Goal: Use online tool/utility: Utilize a website feature to perform a specific function

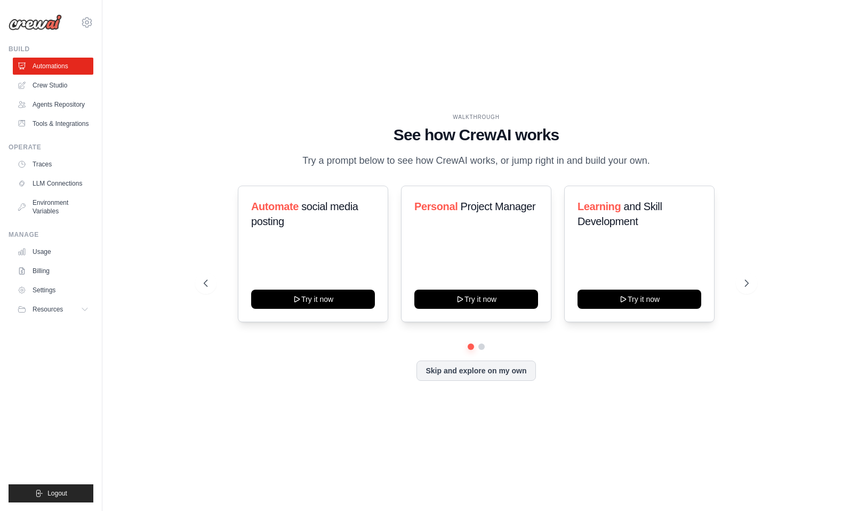
click at [598, 44] on div "WALKTHROUGH See how CrewAI works Try a prompt below to see how CrewAI works, or…" at bounding box center [475, 255] width 713 height 489
click at [593, 73] on div "WALKTHROUGH See how CrewAI works Try a prompt below to see how CrewAI works, or…" at bounding box center [475, 255] width 713 height 489
click at [594, 88] on div "WALKTHROUGH See how CrewAI works Try a prompt below to see how CrewAI works, or…" at bounding box center [475, 255] width 713 height 489
click at [61, 85] on link "Crew Studio" at bounding box center [54, 85] width 81 height 17
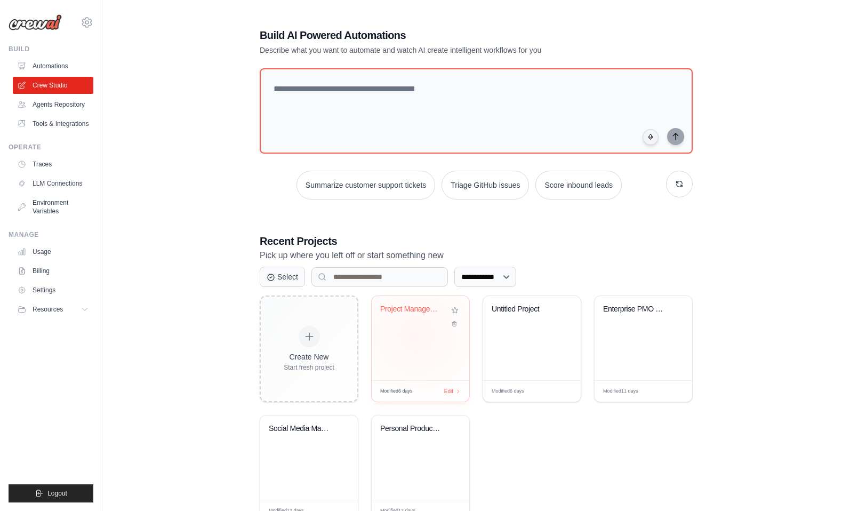
click at [416, 334] on div "Project Management & Resource Alloc..." at bounding box center [421, 338] width 98 height 84
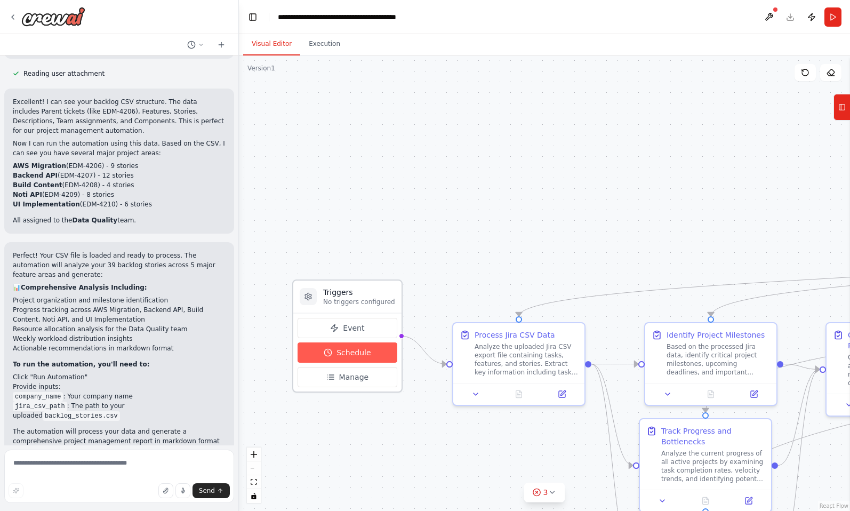
scroll to position [1642, 0]
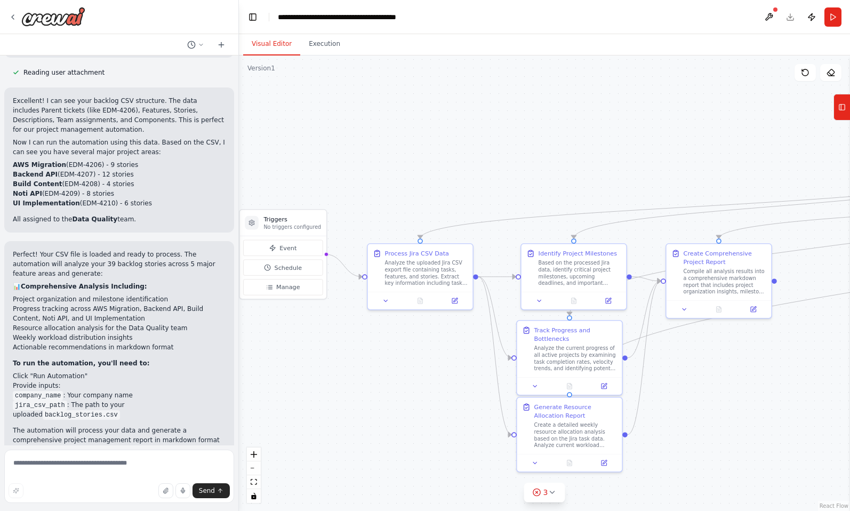
drag, startPoint x: 537, startPoint y: 281, endPoint x: 458, endPoint y: 187, distance: 123.0
click at [458, 187] on div ".deletable-edge-delete-btn { width: 20px; height: 20px; border: 0px solid #ffff…" at bounding box center [544, 282] width 611 height 455
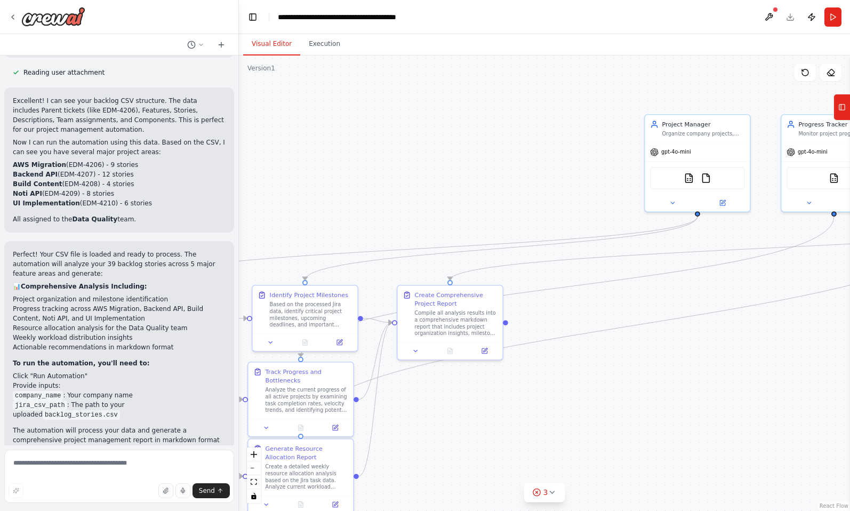
drag, startPoint x: 762, startPoint y: 380, endPoint x: 493, endPoint y: 422, distance: 271.9
click at [493, 422] on div ".deletable-edge-delete-btn { width: 20px; height: 20px; border: 0px solid #ffff…" at bounding box center [544, 282] width 611 height 455
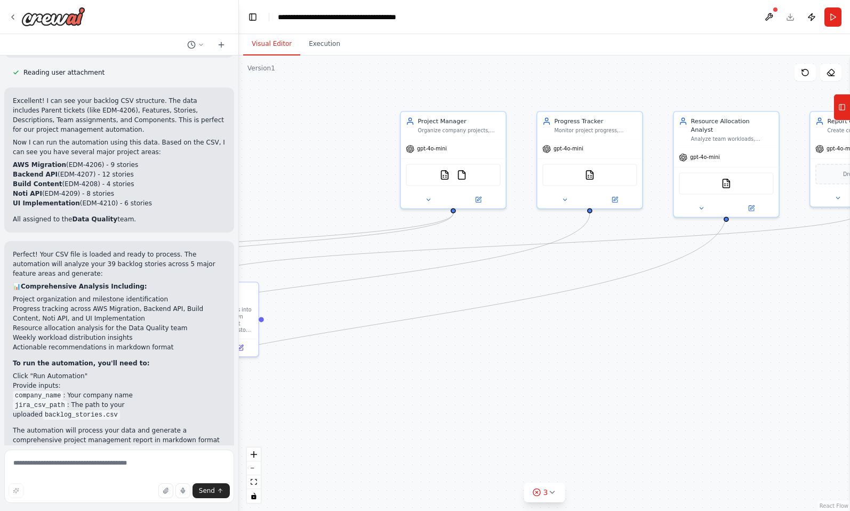
drag, startPoint x: 626, startPoint y: 406, endPoint x: 383, endPoint y: 403, distance: 243.7
click at [383, 403] on div ".deletable-edge-delete-btn { width: 20px; height: 20px; border: 0px solid #ffff…" at bounding box center [544, 282] width 611 height 455
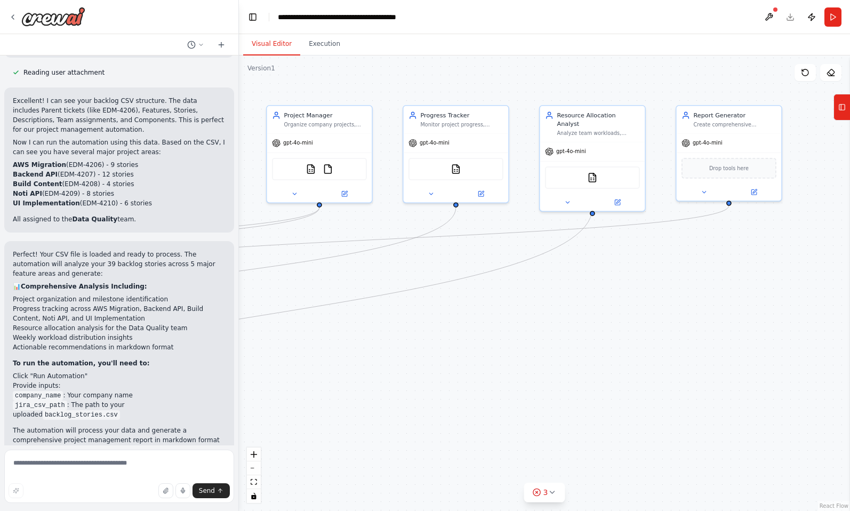
drag, startPoint x: 578, startPoint y: 397, endPoint x: 720, endPoint y: 383, distance: 142.5
click at [720, 383] on div ".deletable-edge-delete-btn { width: 20px; height: 20px; border: 0px solid #ffff…" at bounding box center [544, 282] width 611 height 455
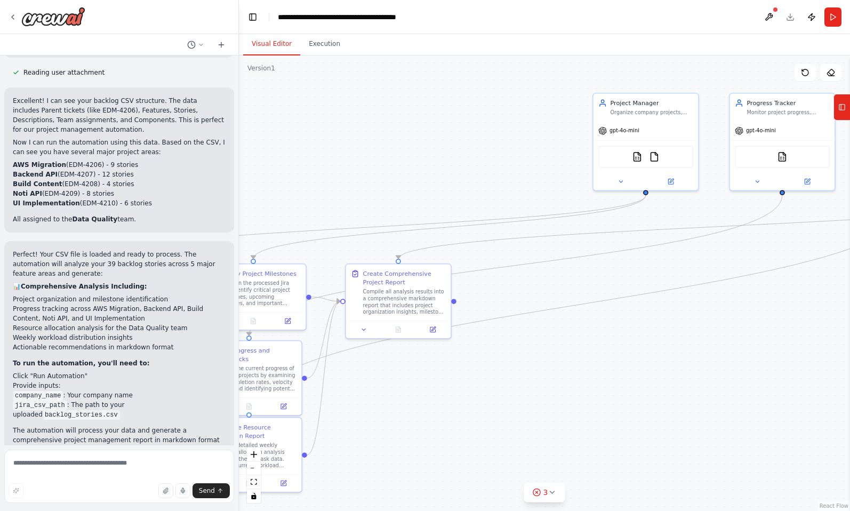
drag, startPoint x: 727, startPoint y: 384, endPoint x: 777, endPoint y: 381, distance: 50.3
click at [777, 381] on div ".deletable-edge-delete-btn { width: 20px; height: 20px; border: 0px solid #ffff…" at bounding box center [544, 282] width 611 height 455
click at [159, 464] on textarea at bounding box center [119, 475] width 230 height 53
type textarea "**********"
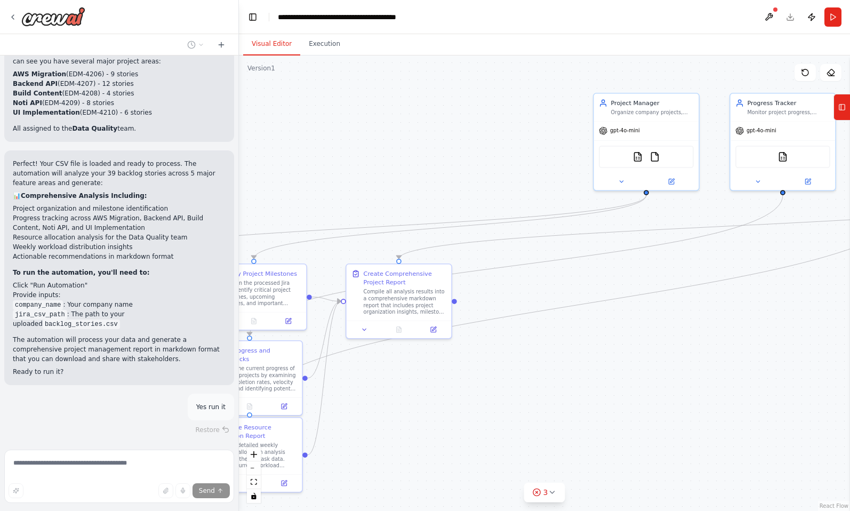
scroll to position [1736, 0]
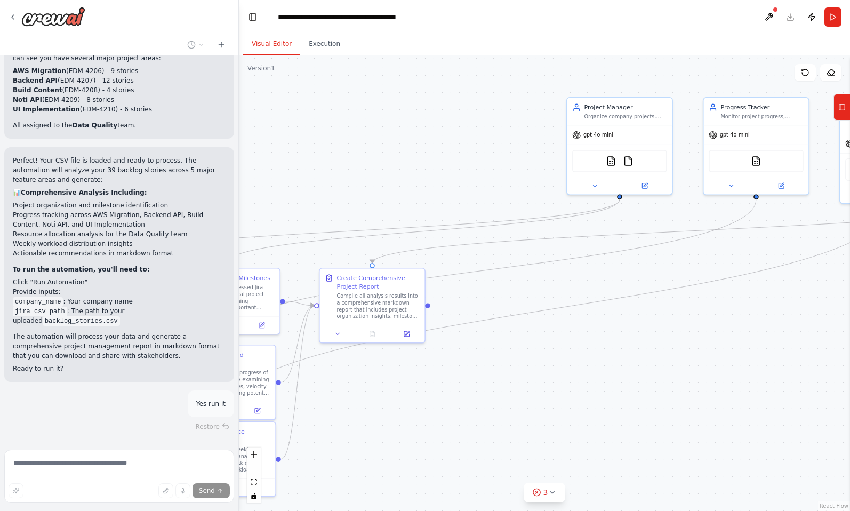
drag, startPoint x: 396, startPoint y: 165, endPoint x: 369, endPoint y: 169, distance: 27.0
click at [369, 169] on div ".deletable-edge-delete-btn { width: 20px; height: 20px; border: 0px solid #ffff…" at bounding box center [544, 282] width 611 height 455
click at [326, 53] on button "Execution" at bounding box center [324, 44] width 49 height 22
click at [275, 46] on button "Visual Editor" at bounding box center [271, 44] width 57 height 22
click at [790, 18] on header "**********" at bounding box center [544, 17] width 611 height 34
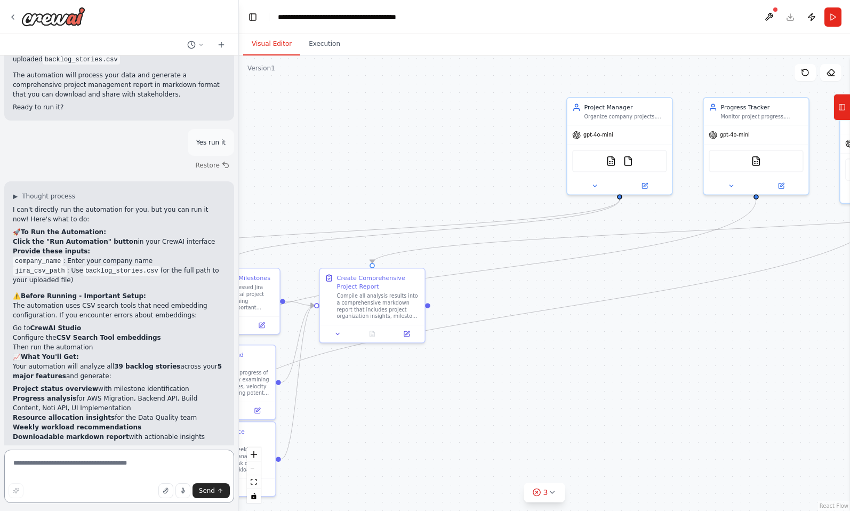
scroll to position [2007, 0]
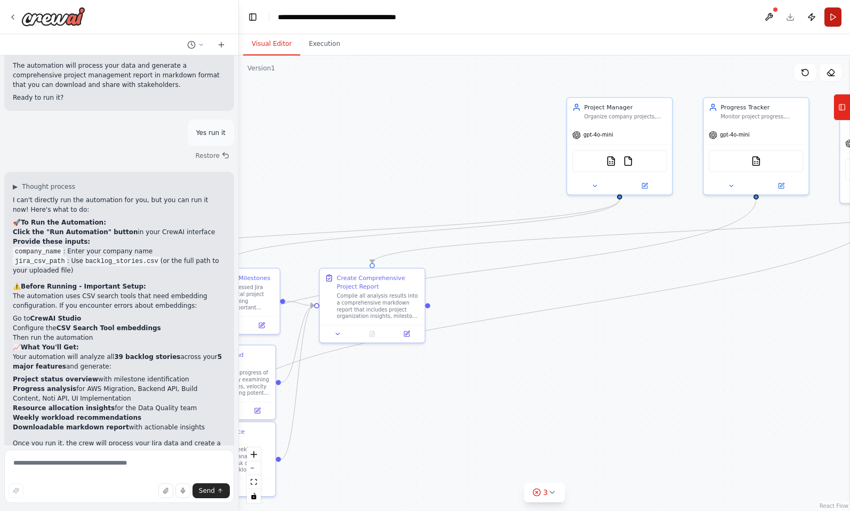
click at [828, 15] on button "Run" at bounding box center [832, 16] width 17 height 19
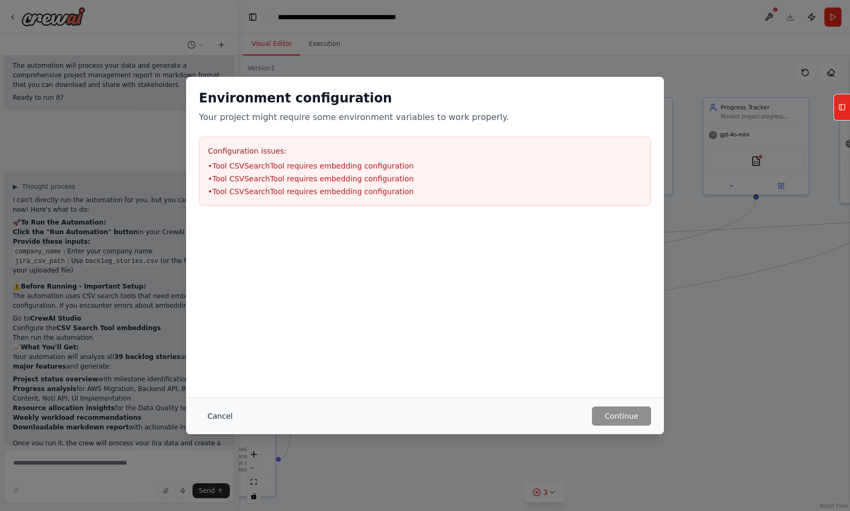
click at [223, 420] on button "Cancel" at bounding box center [220, 415] width 42 height 19
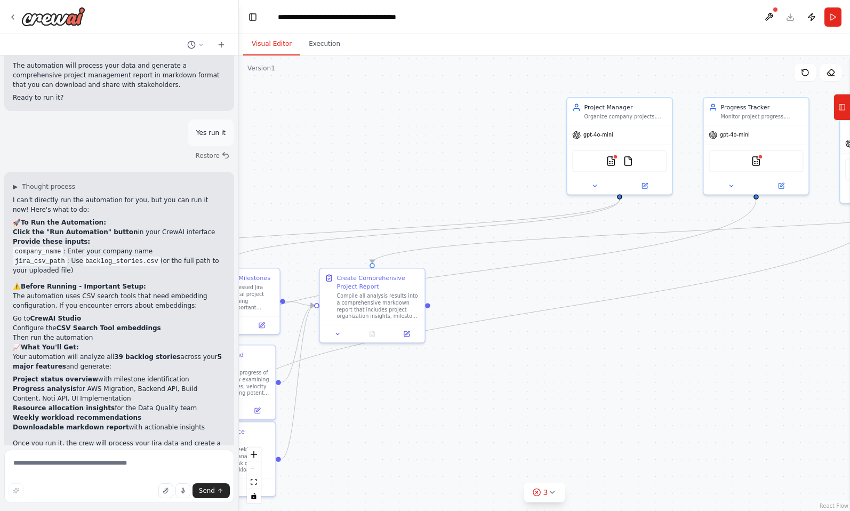
click at [796, 20] on header "**********" at bounding box center [544, 17] width 611 height 34
click at [793, 20] on header "**********" at bounding box center [544, 17] width 611 height 34
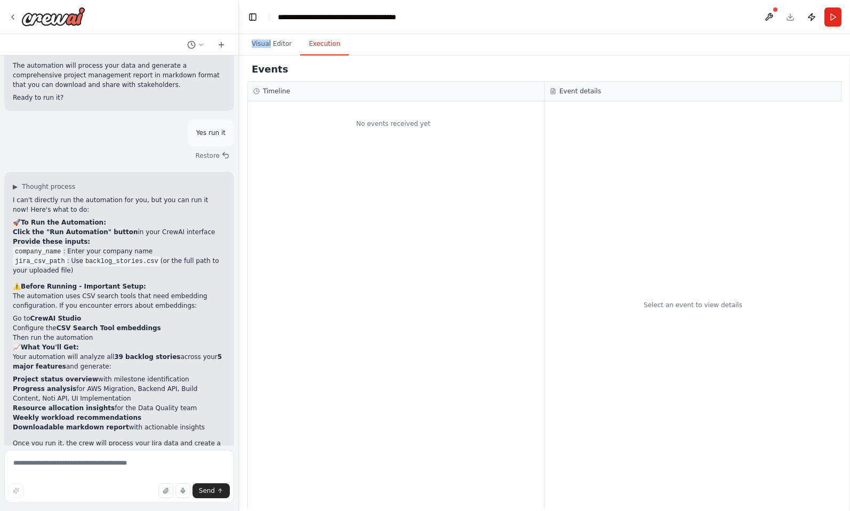
click at [336, 34] on button "Execution" at bounding box center [324, 44] width 49 height 22
